Goal: Submit feedback/report problem

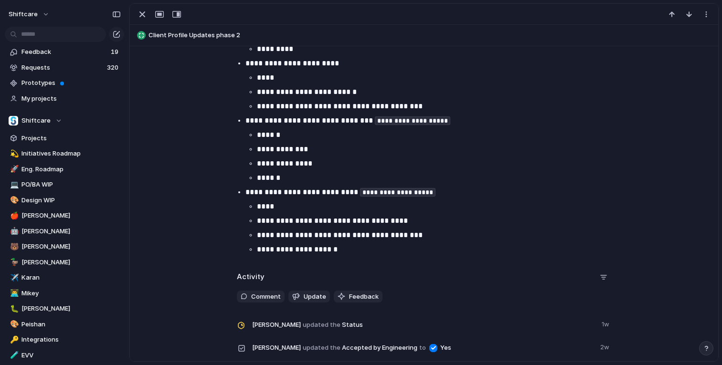
scroll to position [822, 0]
